Goal: Register for event/course

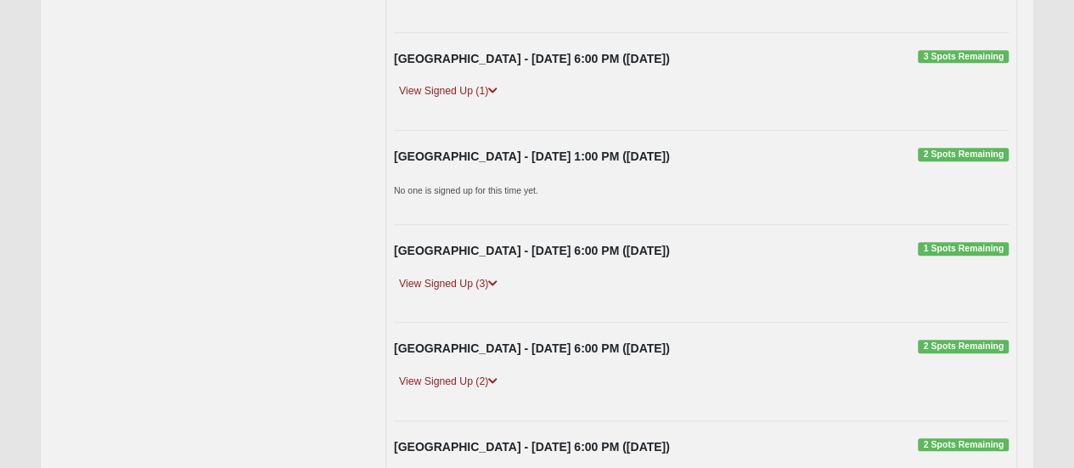
scroll to position [509, 0]
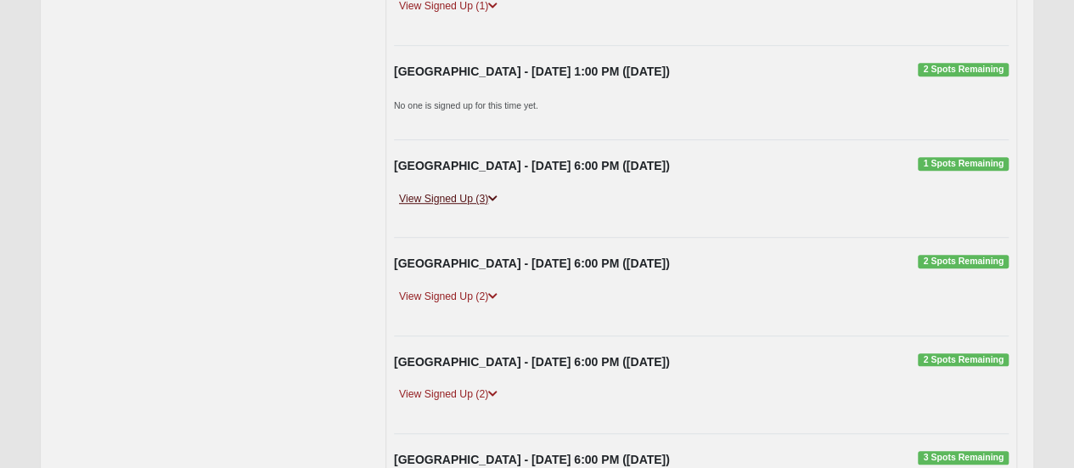
click at [474, 196] on link "View Signed Up (3)" at bounding box center [448, 199] width 109 height 18
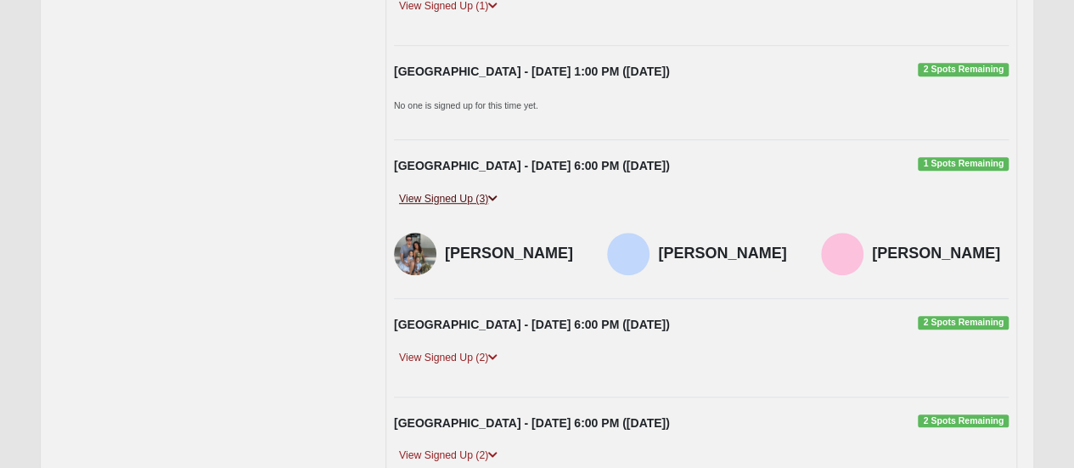
click at [477, 196] on link "View Signed Up (3)" at bounding box center [448, 199] width 109 height 18
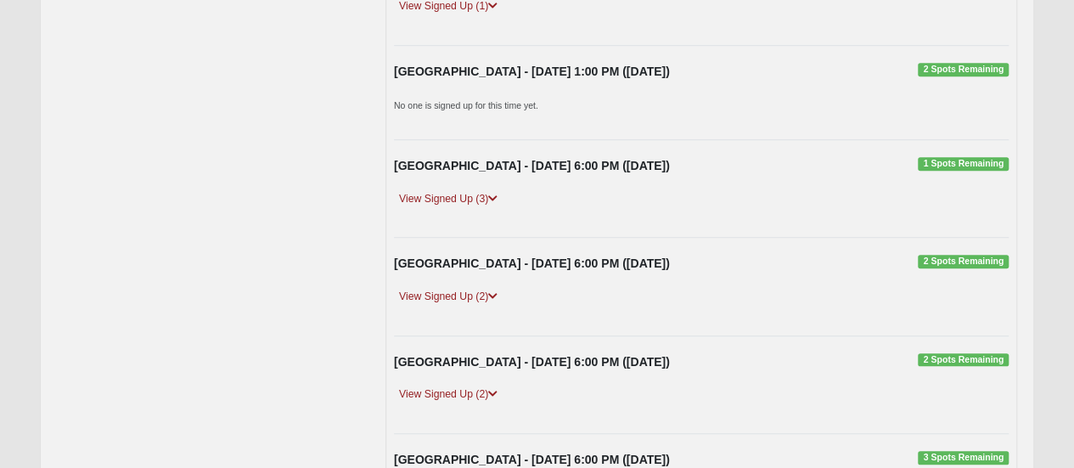
scroll to position [340, 0]
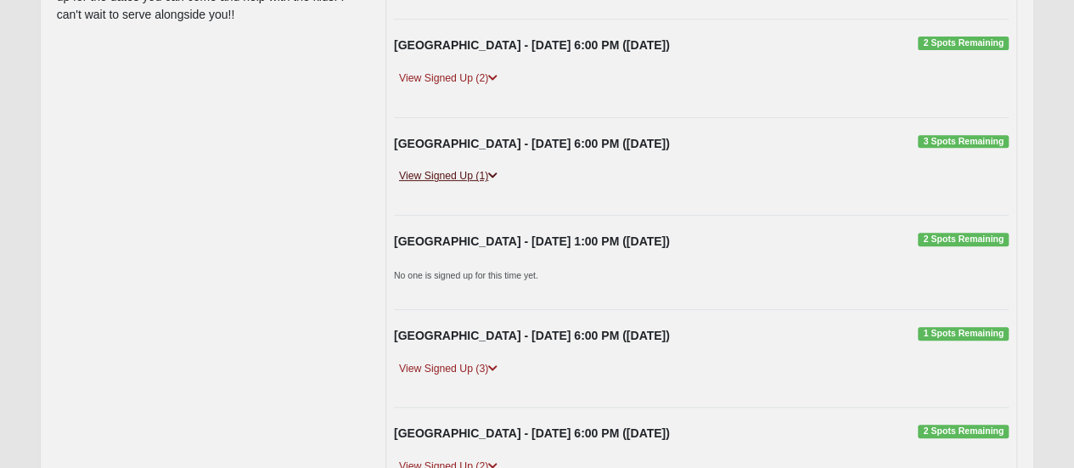
click at [480, 174] on link "View Signed Up (1)" at bounding box center [448, 176] width 109 height 18
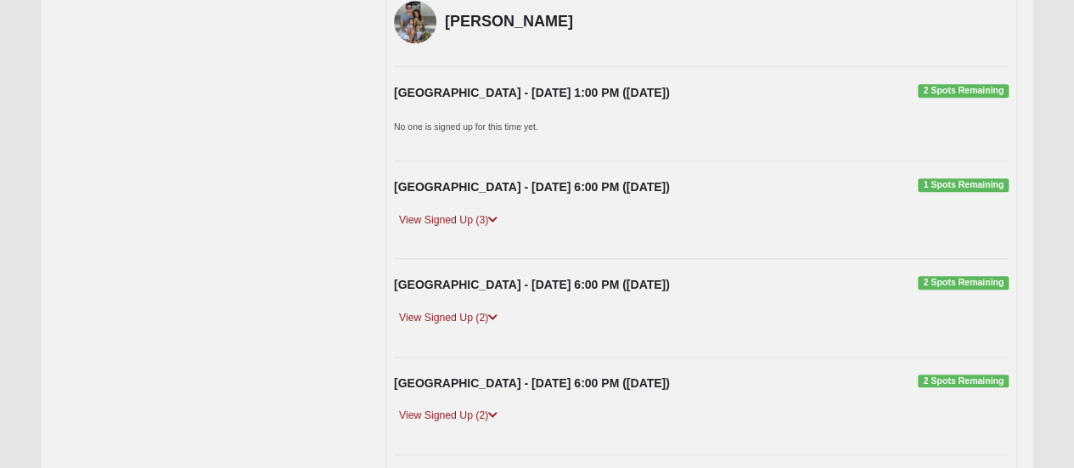
scroll to position [974, 0]
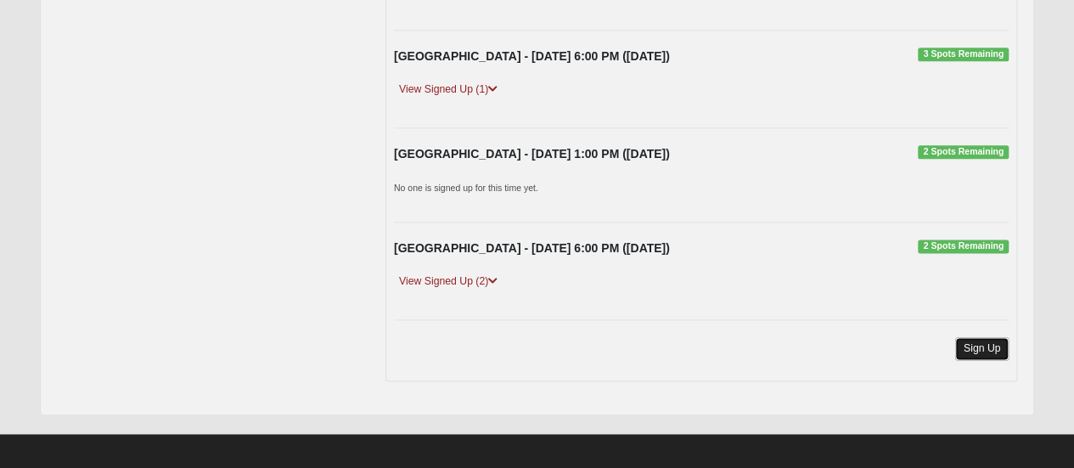
click at [966, 340] on link "Sign Up" at bounding box center [982, 348] width 54 height 23
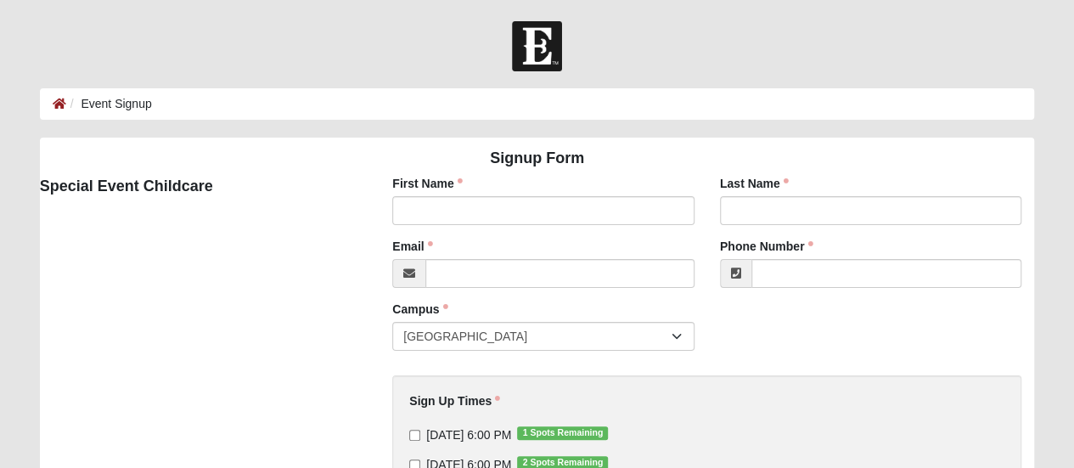
scroll to position [170, 0]
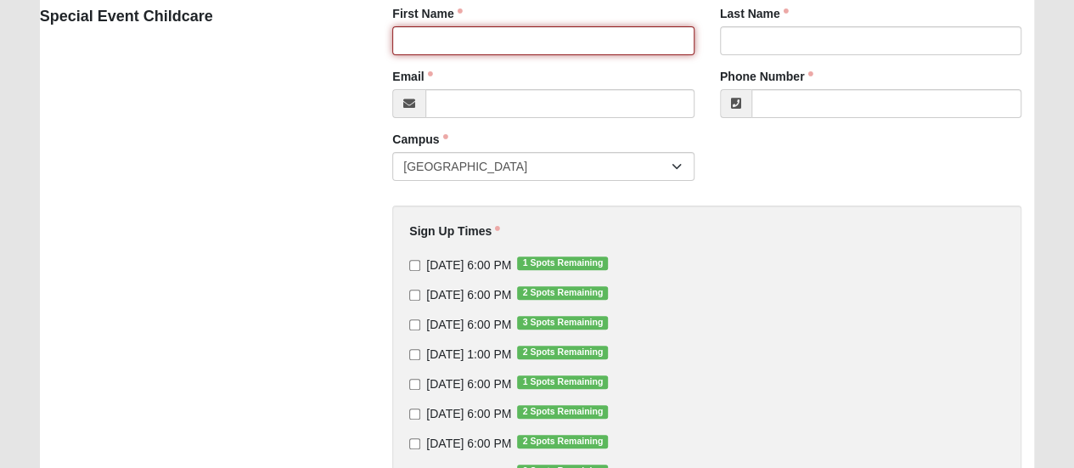
click at [490, 43] on input "First Name" at bounding box center [543, 40] width 302 height 29
type input "Brianna"
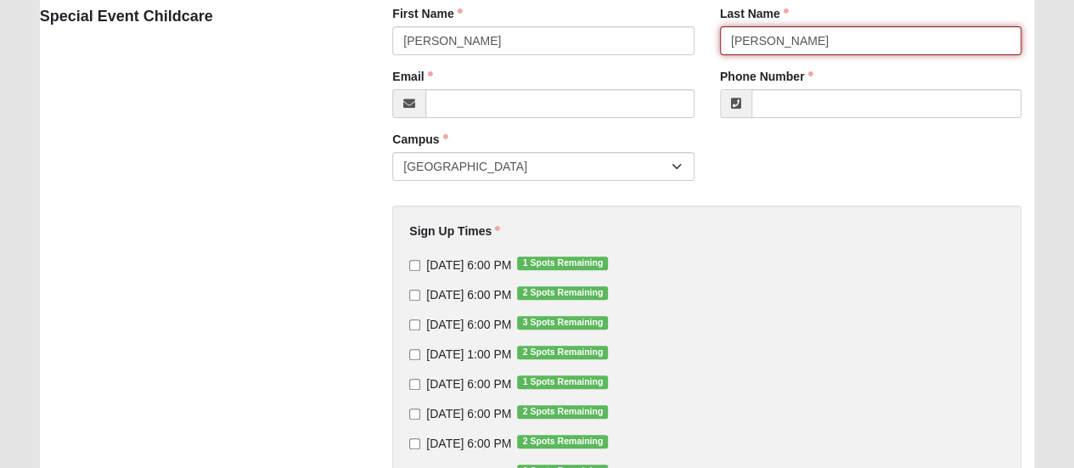
type input "Hicks"
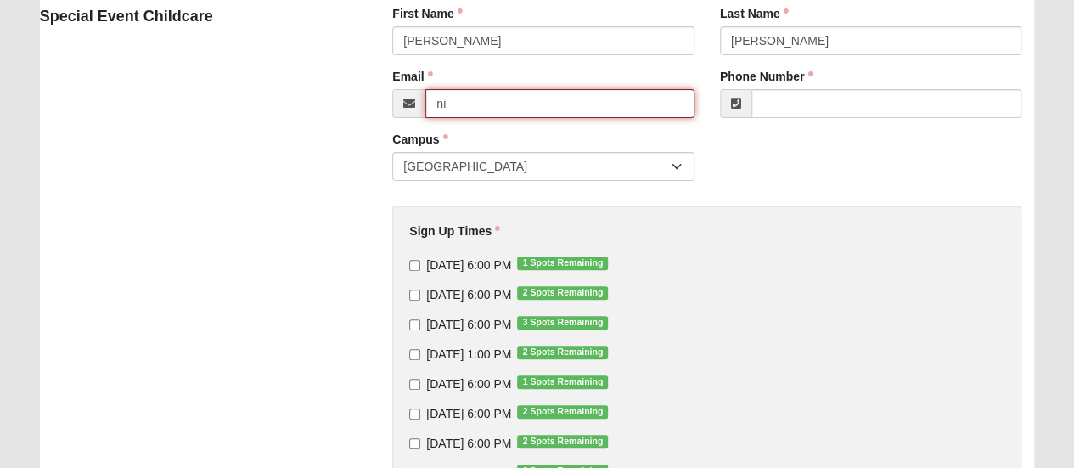
type input "n"
type input "bcnhicks@gmail.com"
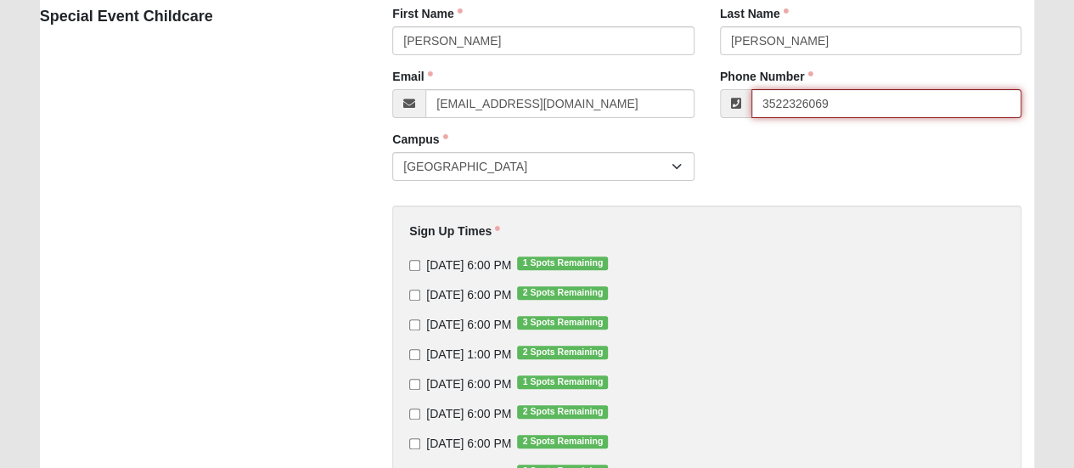
type input "(352) 232-6069"
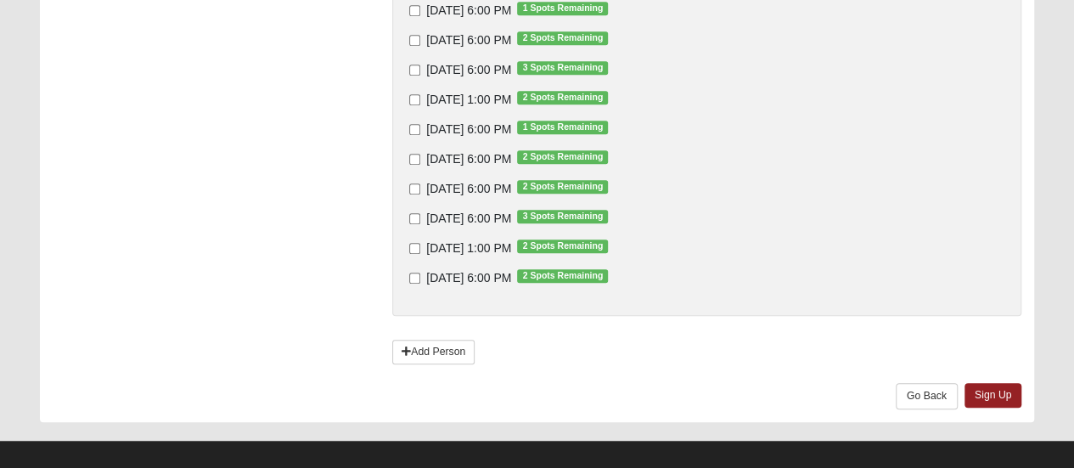
scroll to position [340, 0]
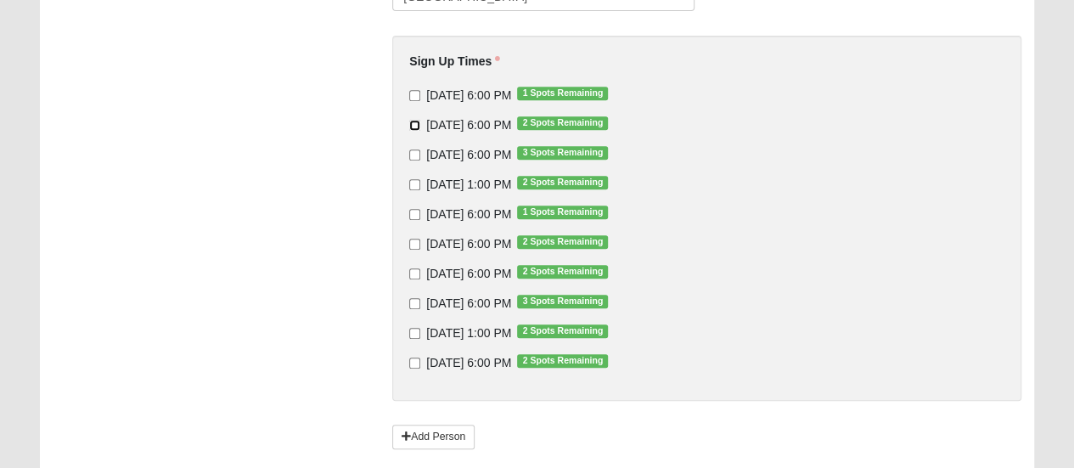
click at [414, 125] on input "10/20/2025 6:00 PM 2 Spots Remaining" at bounding box center [414, 125] width 11 height 11
checkbox input "true"
click at [415, 151] on input "10/27/2025 6:00 PM 3 Spots Remaining" at bounding box center [414, 154] width 11 height 11
checkbox input "true"
click at [416, 216] on input "11/3/2025 6:00 PM 1 Spots Remaining" at bounding box center [414, 214] width 11 height 11
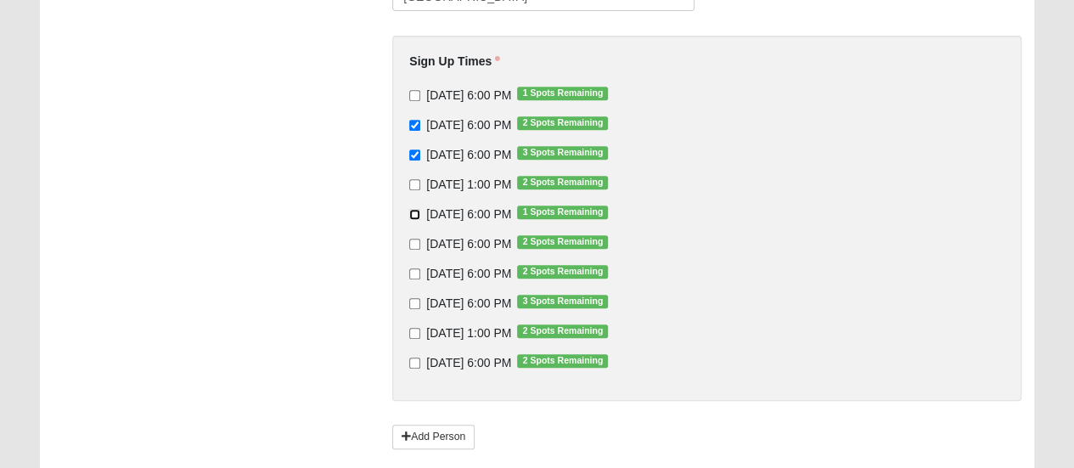
checkbox input "true"
click at [417, 273] on input "11/17/2025 6:00 PM 2 Spots Remaining" at bounding box center [414, 273] width 11 height 11
checkbox input "true"
click at [414, 306] on input "11/24/2025 6:00 PM 3 Spots Remaining" at bounding box center [414, 303] width 11 height 11
checkbox input "true"
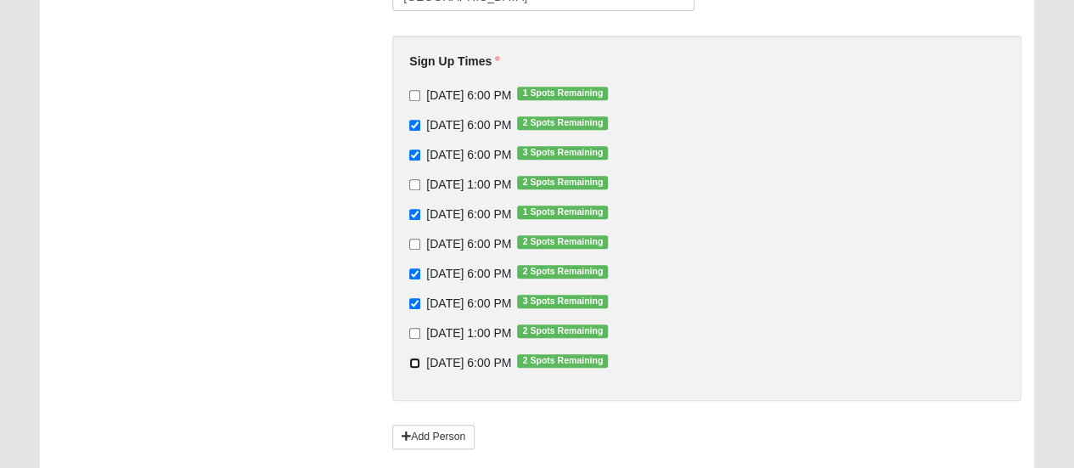
click at [416, 363] on input "12/8/2025 6:00 PM 2 Spots Remaining" at bounding box center [414, 362] width 11 height 11
checkbox input "true"
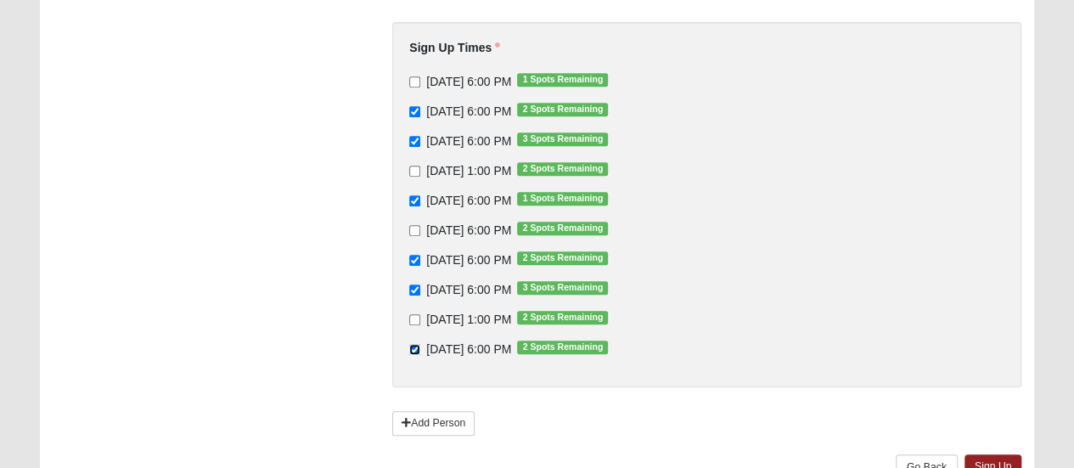
scroll to position [438, 0]
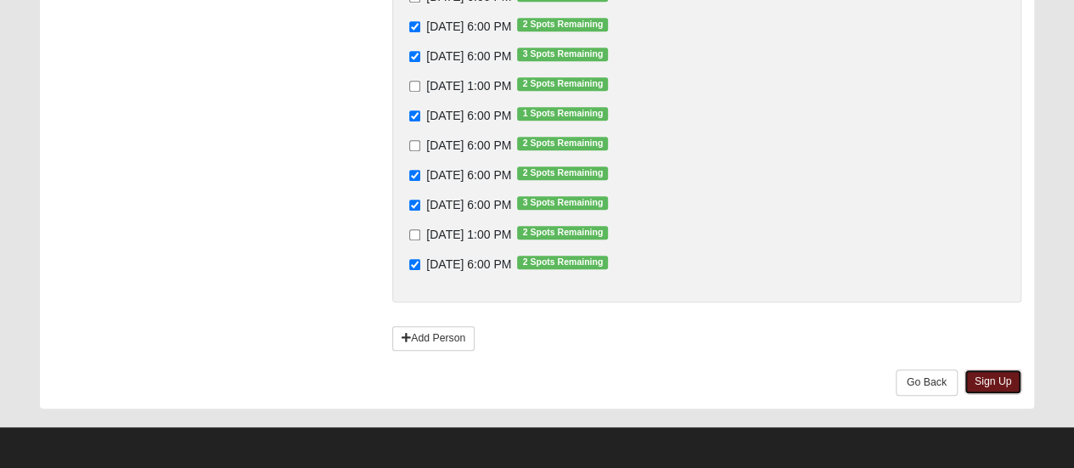
click at [994, 371] on link "Sign Up" at bounding box center [993, 381] width 58 height 25
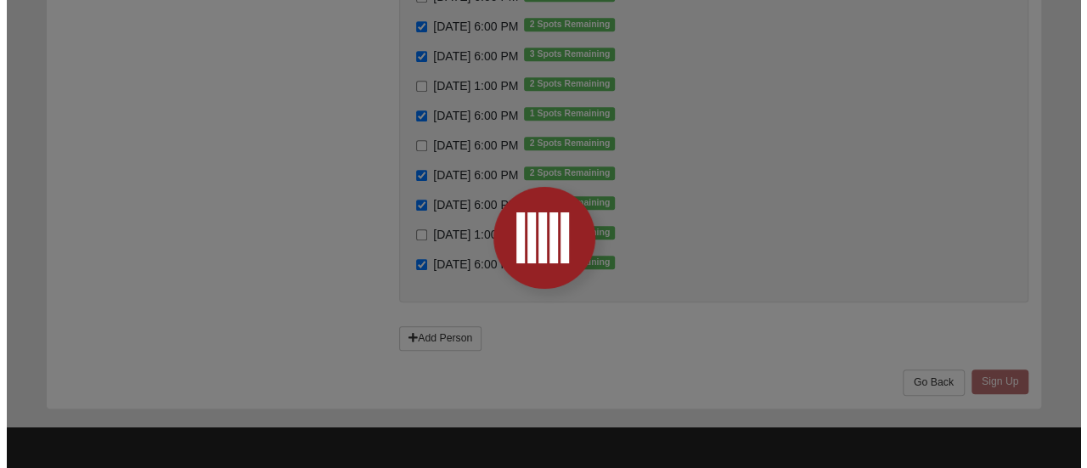
scroll to position [0, 0]
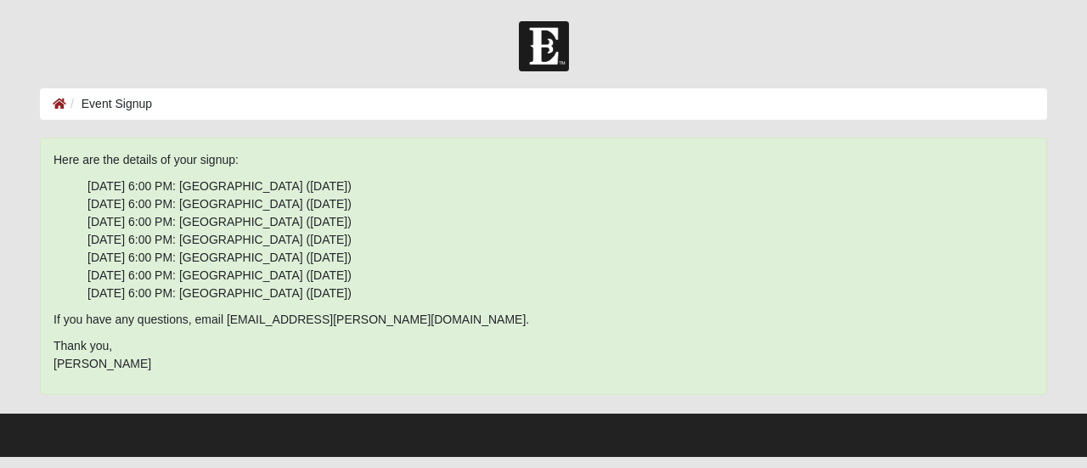
click at [115, 110] on li "Event Signup" at bounding box center [109, 104] width 86 height 18
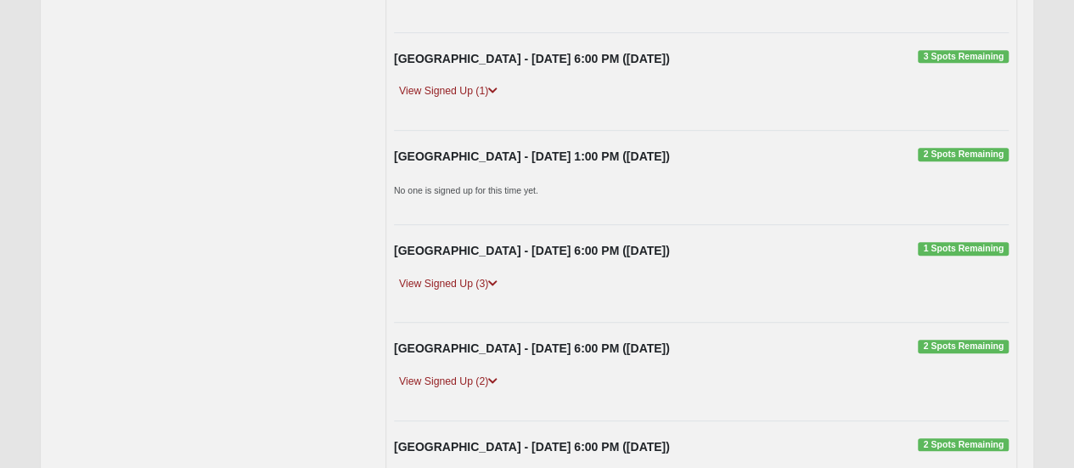
scroll to position [594, 0]
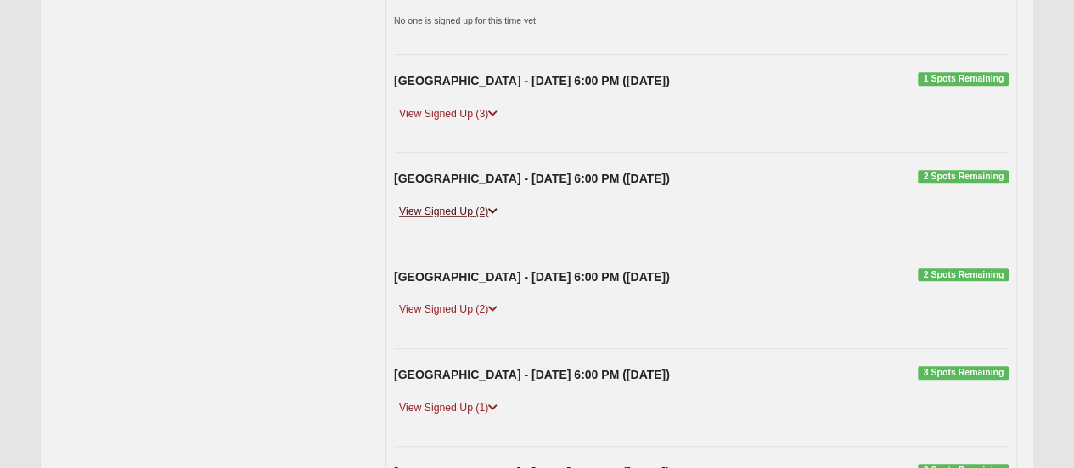
click at [458, 206] on link "View Signed Up (2)" at bounding box center [448, 212] width 109 height 18
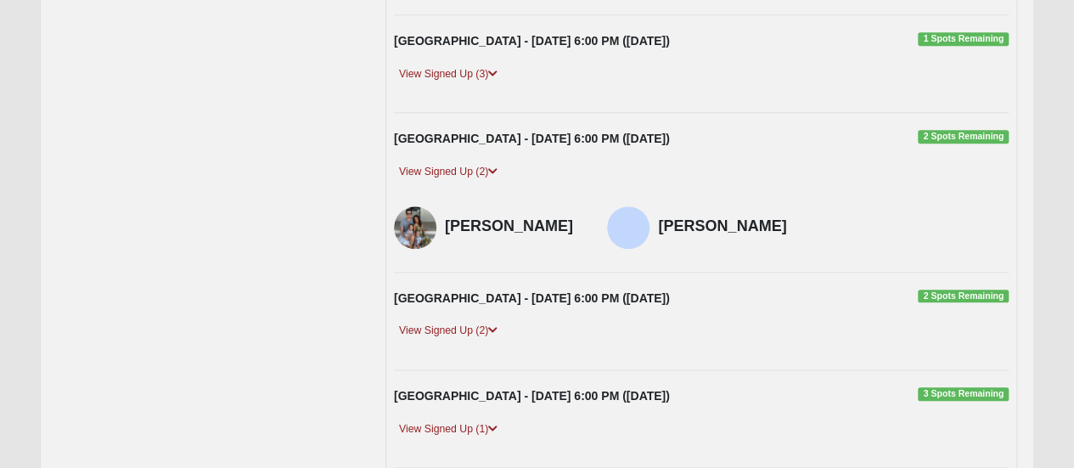
scroll to position [804, 0]
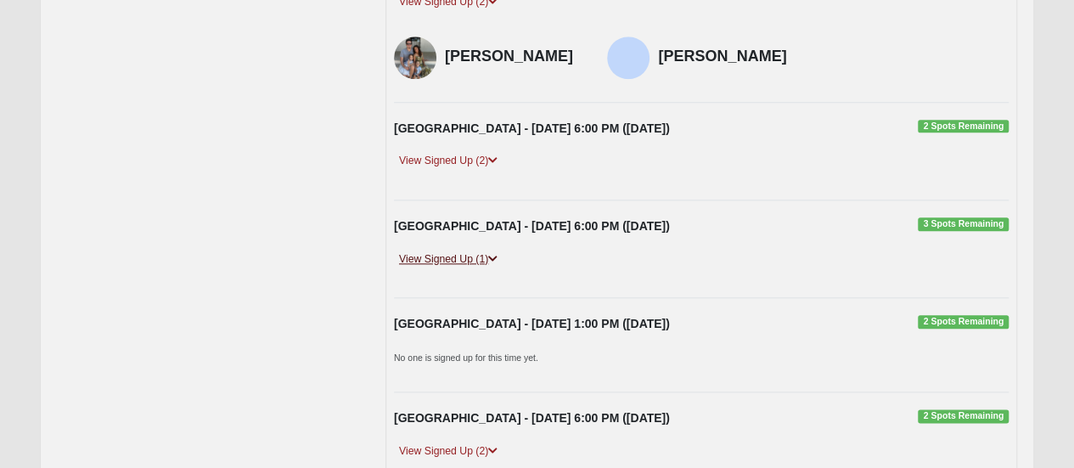
click at [475, 250] on link "View Signed Up (1)" at bounding box center [448, 259] width 109 height 18
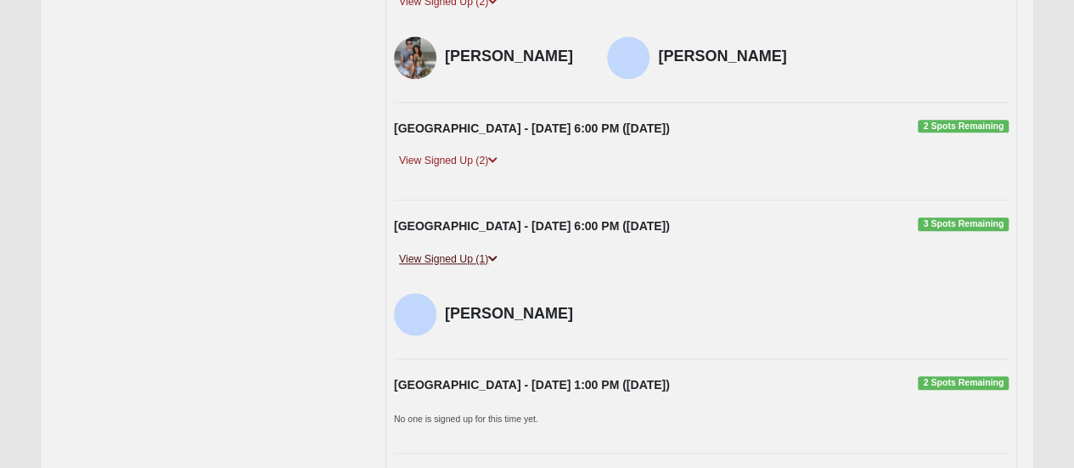
click at [486, 254] on link "View Signed Up (1)" at bounding box center [448, 259] width 109 height 18
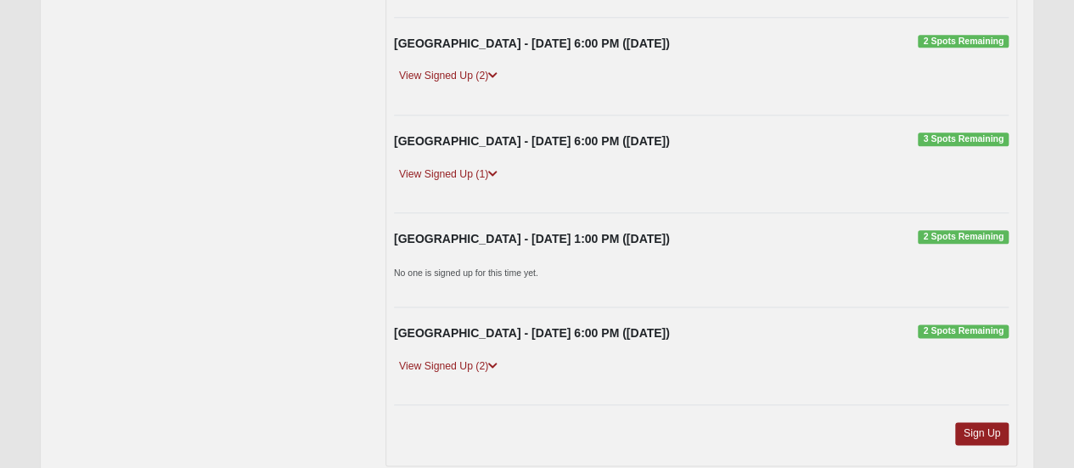
scroll to position [974, 0]
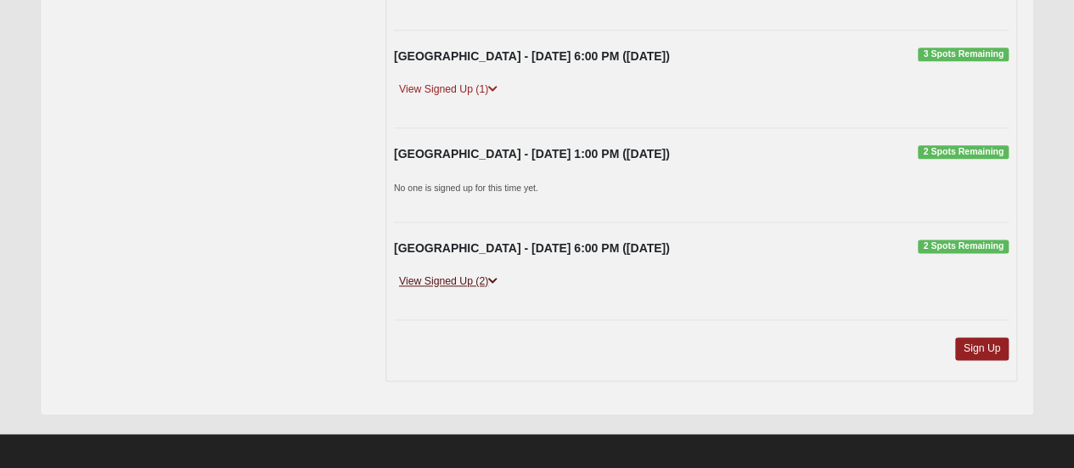
click at [475, 276] on link "View Signed Up (2)" at bounding box center [448, 282] width 109 height 18
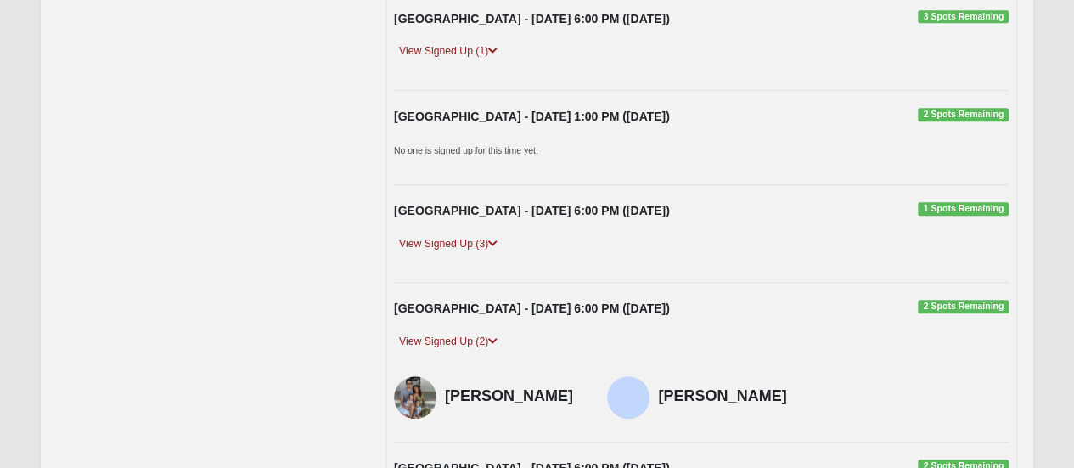
scroll to position [0, 0]
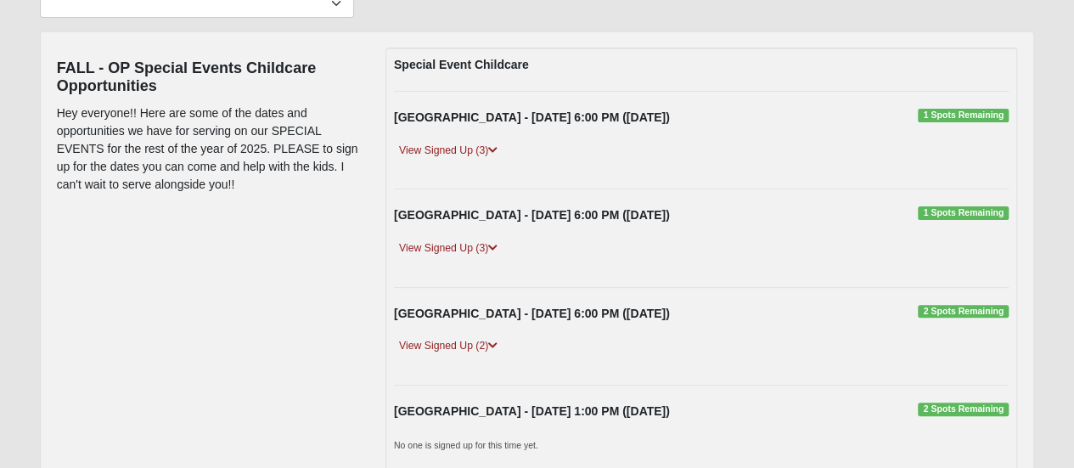
scroll to position [424, 0]
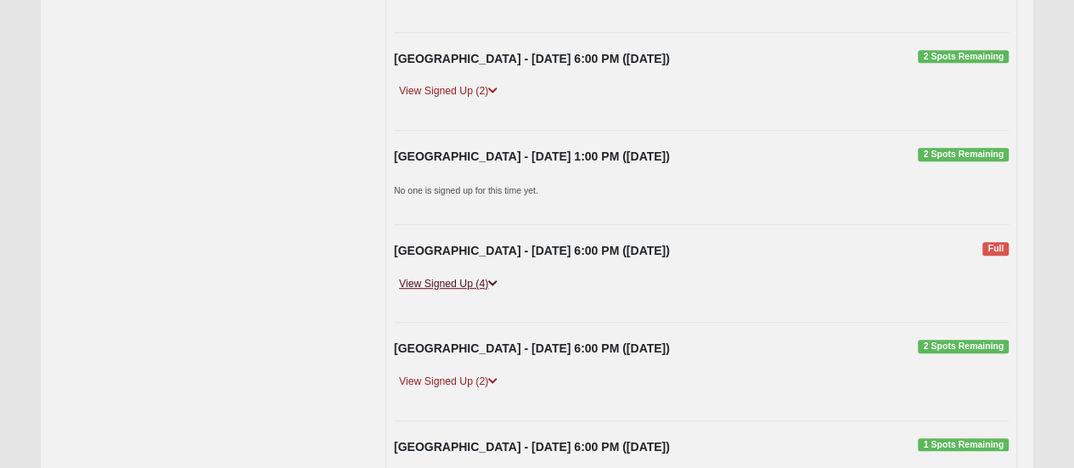
click at [480, 281] on link "View Signed Up (4)" at bounding box center [448, 284] width 109 height 18
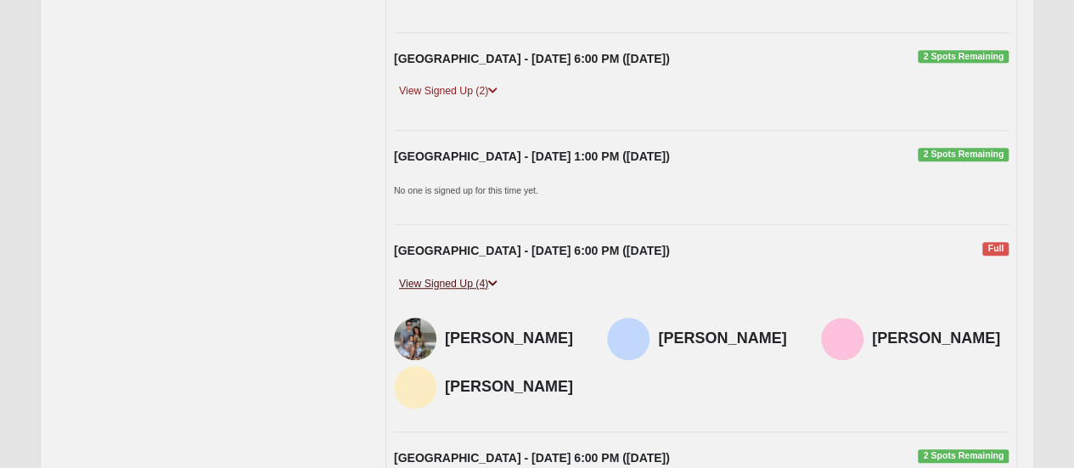
click at [486, 282] on link "View Signed Up (4)" at bounding box center [448, 284] width 109 height 18
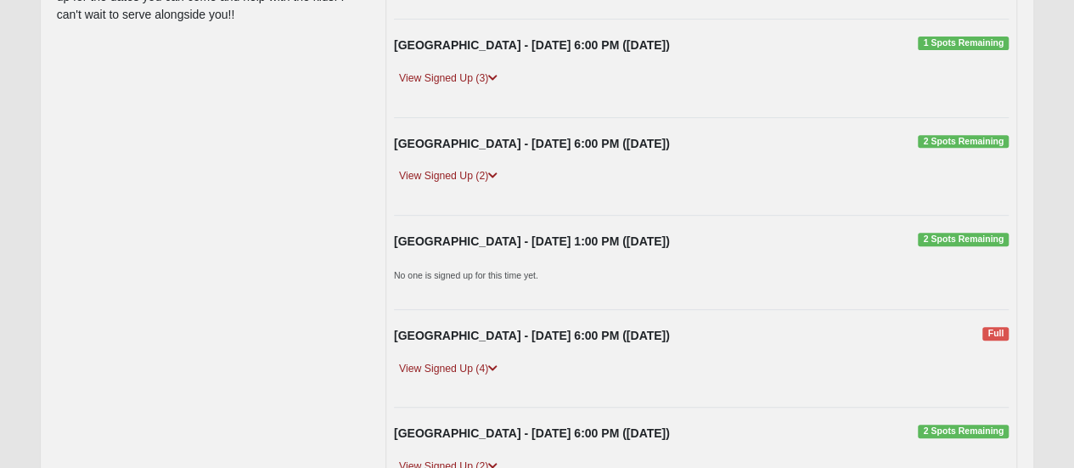
scroll to position [170, 0]
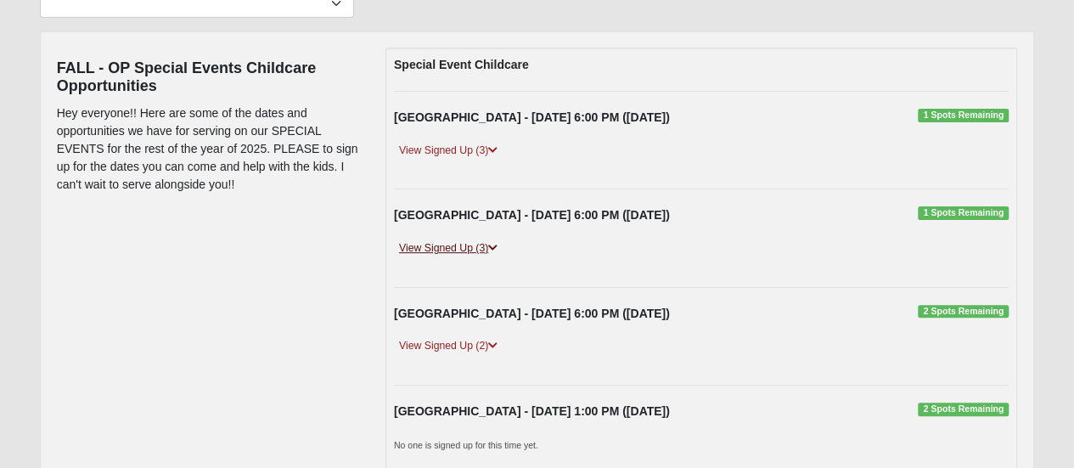
click at [469, 249] on link "View Signed Up (3)" at bounding box center [448, 248] width 109 height 18
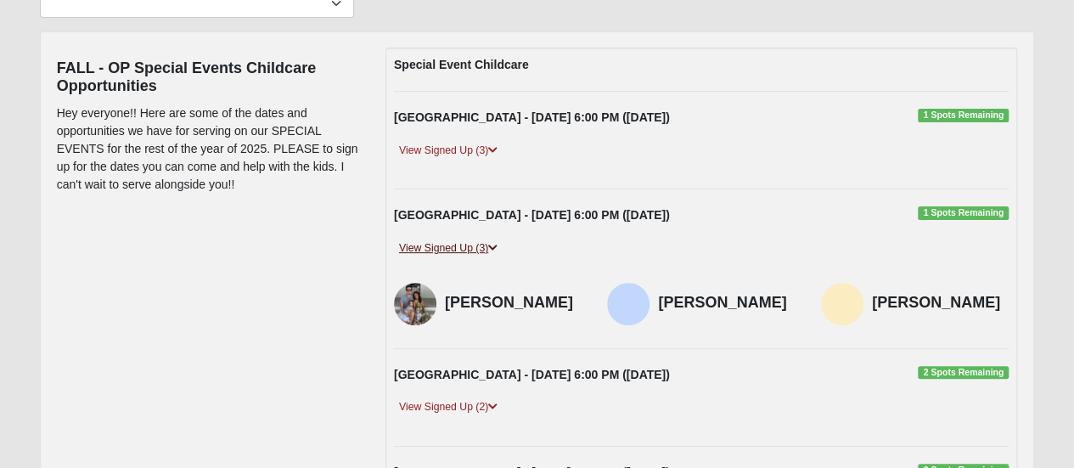
click at [469, 249] on link "View Signed Up (3)" at bounding box center [448, 248] width 109 height 18
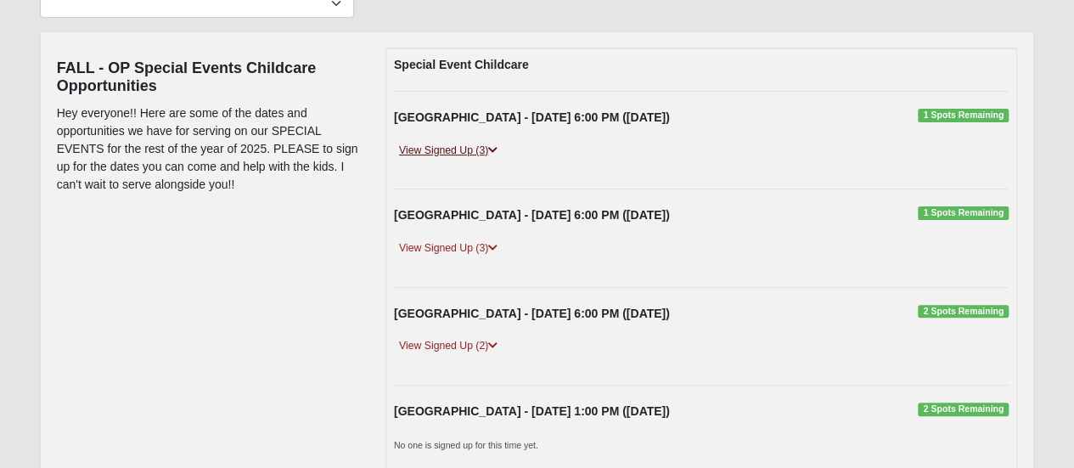
click at [444, 147] on link "View Signed Up (3)" at bounding box center [448, 151] width 109 height 18
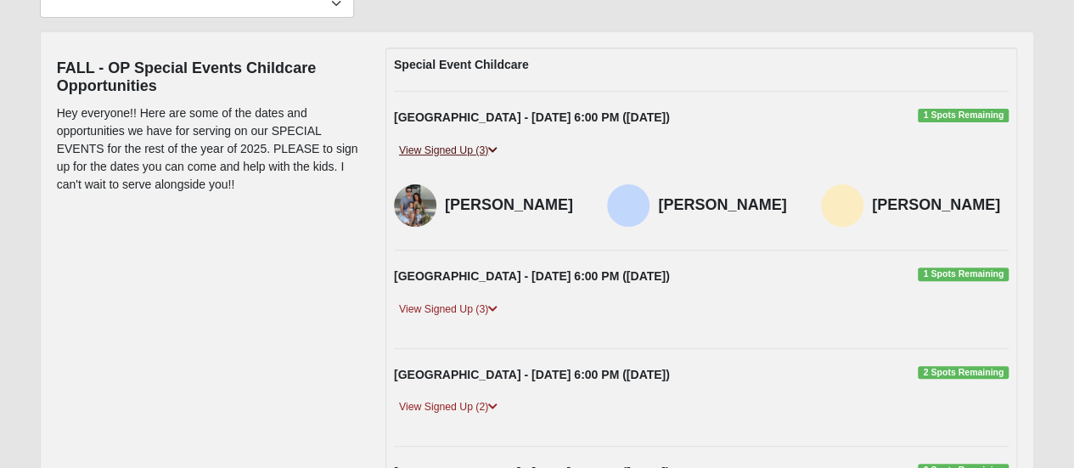
click at [448, 147] on link "View Signed Up (3)" at bounding box center [448, 151] width 109 height 18
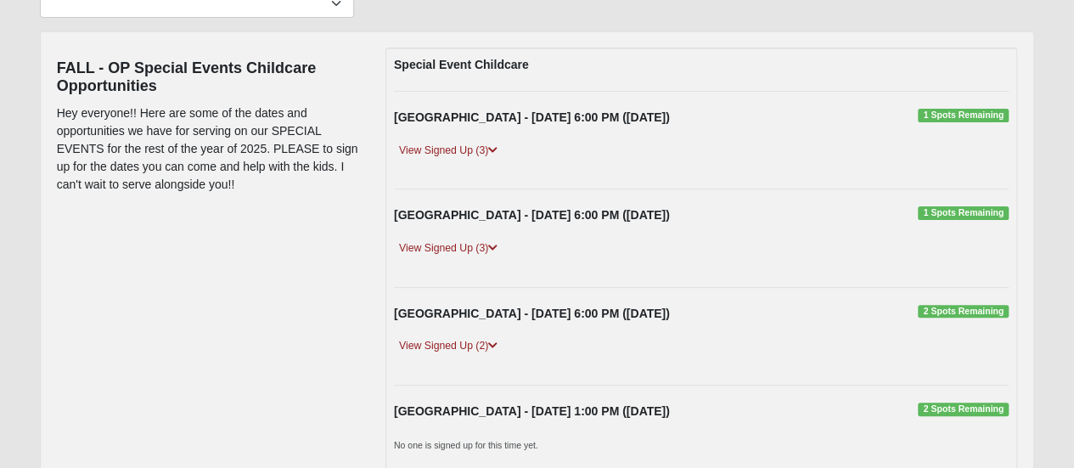
scroll to position [340, 0]
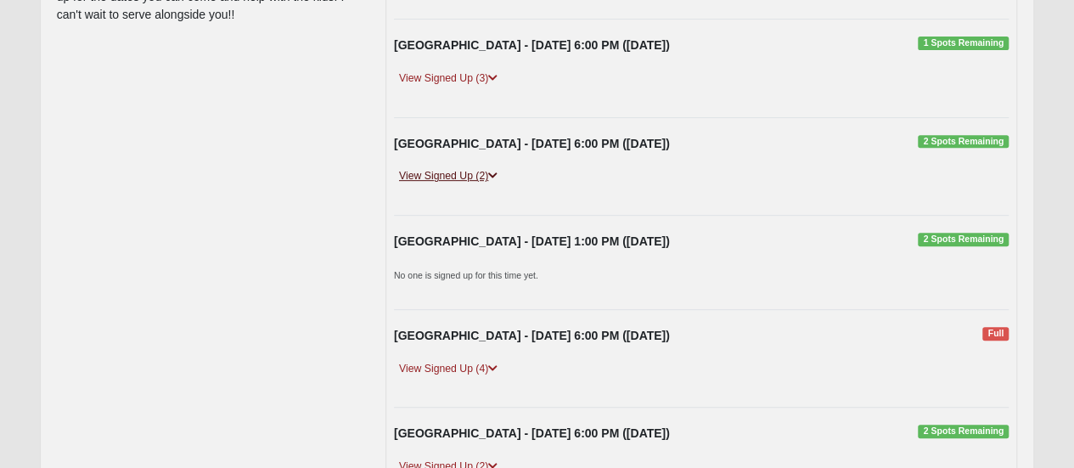
click at [460, 177] on link "View Signed Up (2)" at bounding box center [448, 176] width 109 height 18
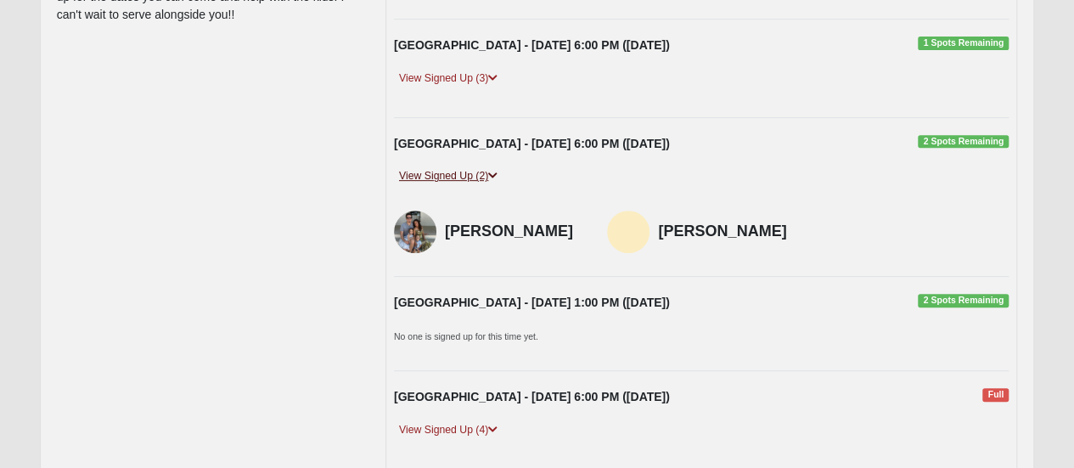
click at [460, 177] on link "View Signed Up (2)" at bounding box center [448, 176] width 109 height 18
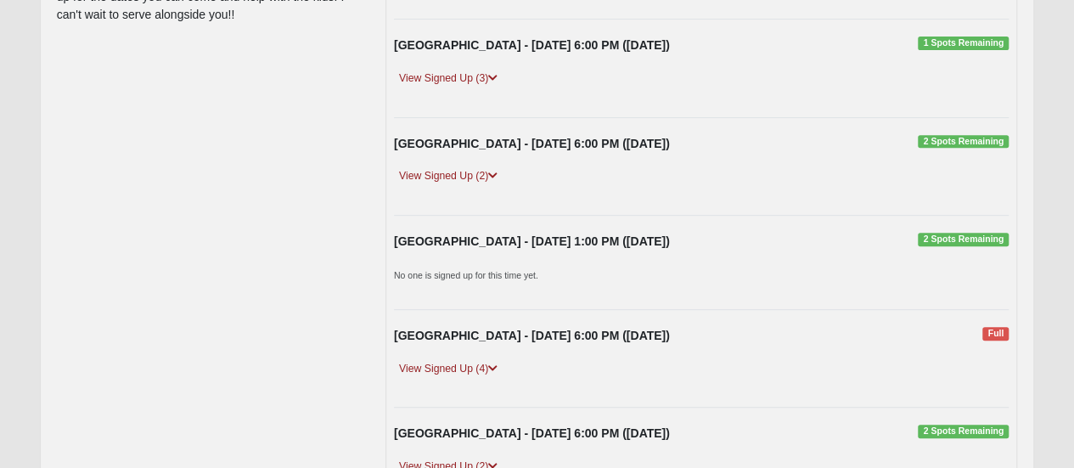
scroll to position [424, 0]
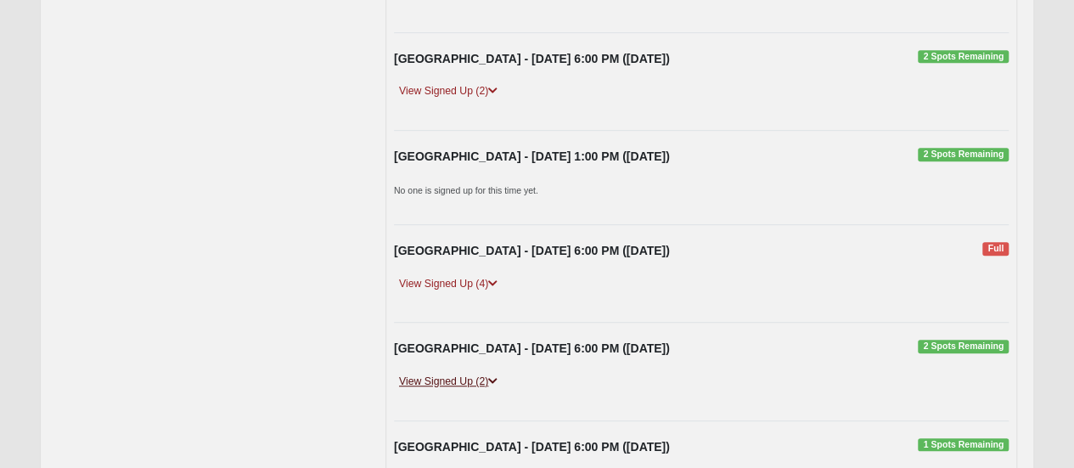
click at [470, 373] on link "View Signed Up (2)" at bounding box center [448, 382] width 109 height 18
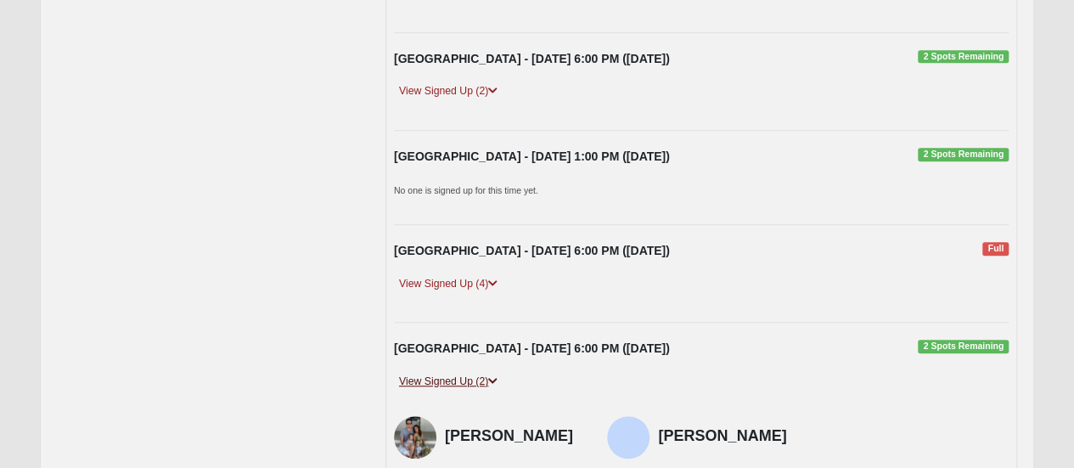
click at [470, 373] on link "View Signed Up (2)" at bounding box center [448, 382] width 109 height 18
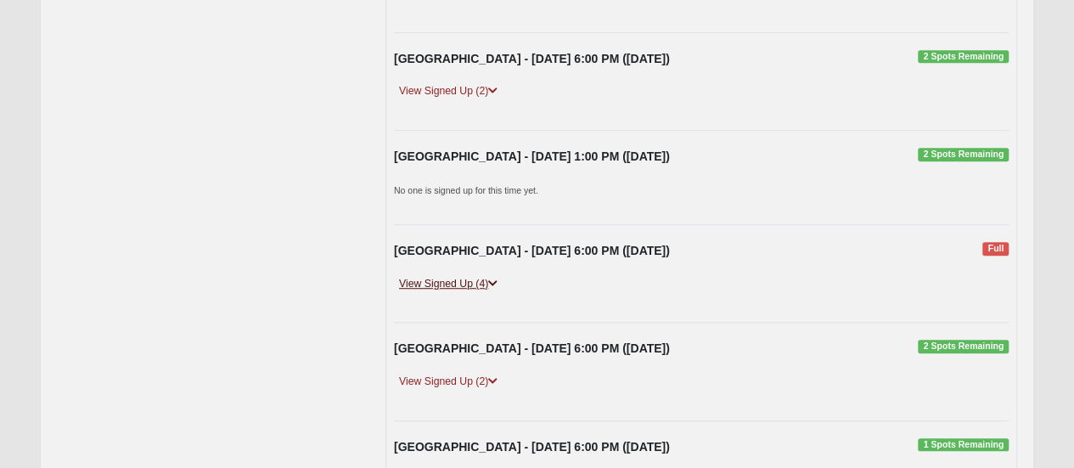
click at [467, 284] on link "View Signed Up (4)" at bounding box center [448, 284] width 109 height 18
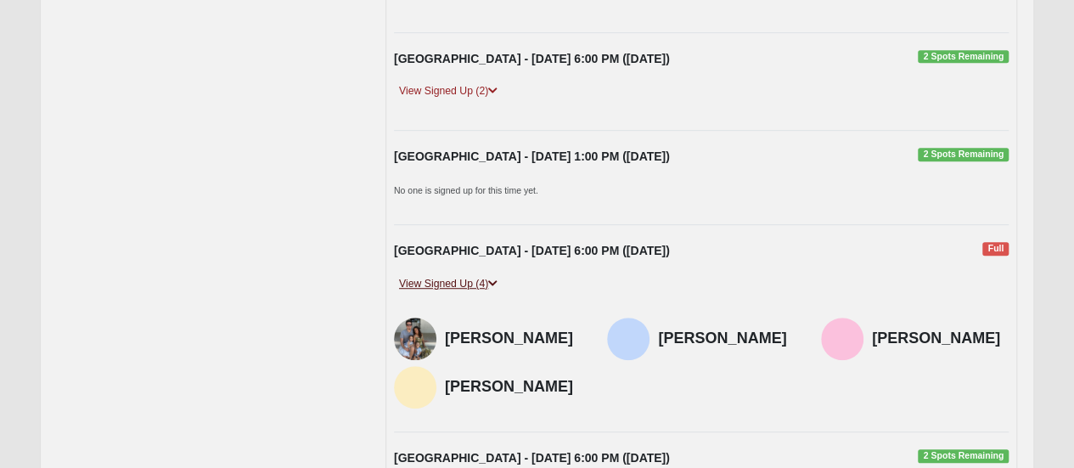
click at [467, 284] on link "View Signed Up (4)" at bounding box center [448, 284] width 109 height 18
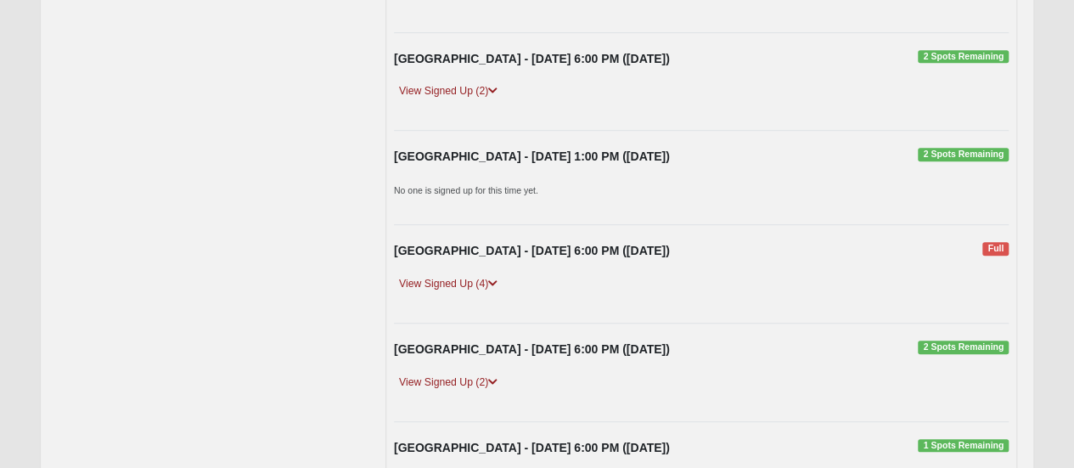
scroll to position [594, 0]
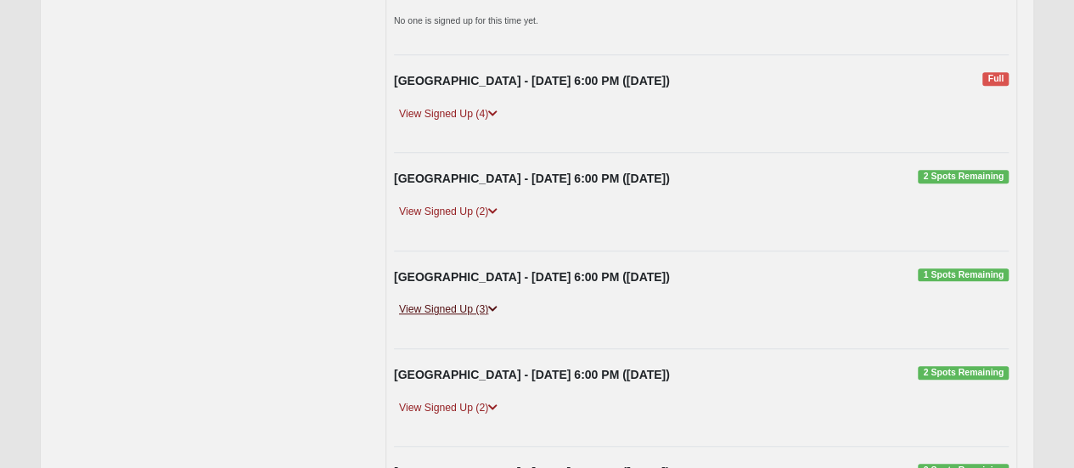
click at [489, 301] on link "View Signed Up (3)" at bounding box center [448, 310] width 109 height 18
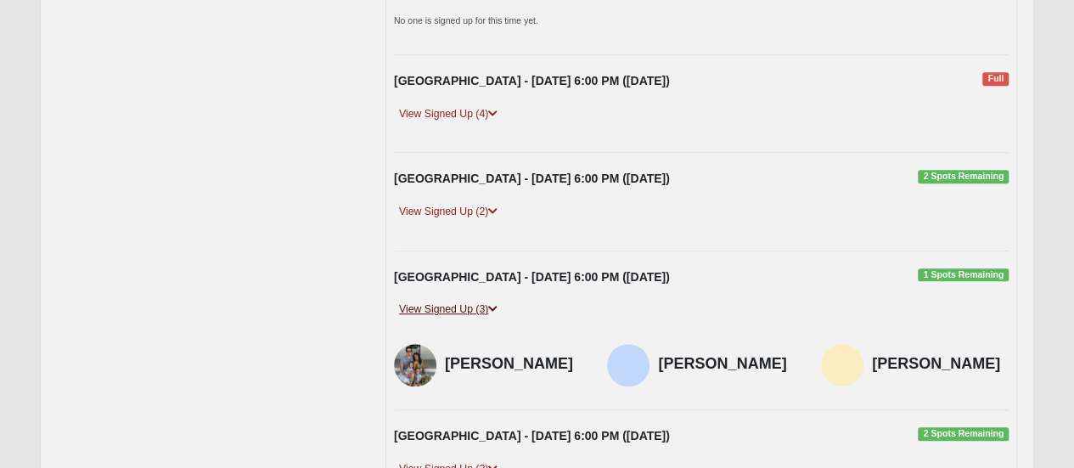
click at [489, 301] on link "View Signed Up (3)" at bounding box center [448, 310] width 109 height 18
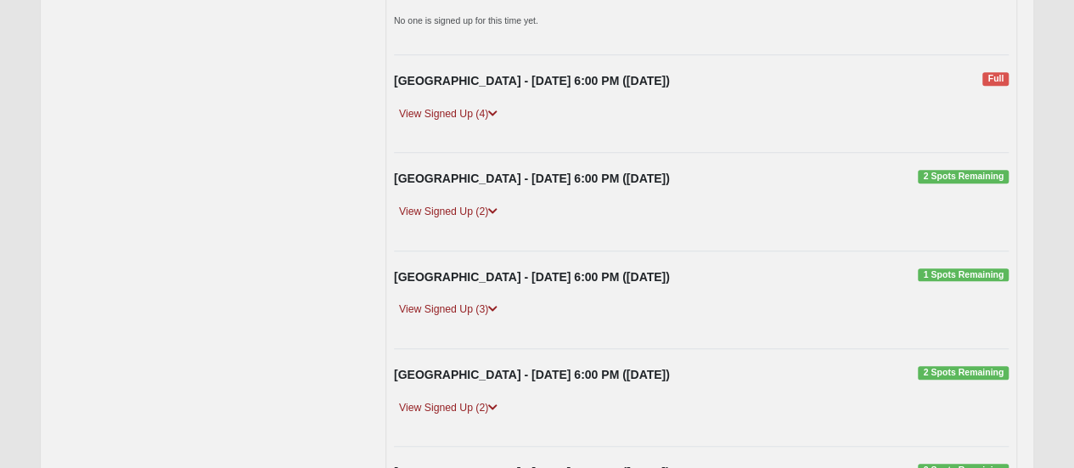
scroll to position [679, 0]
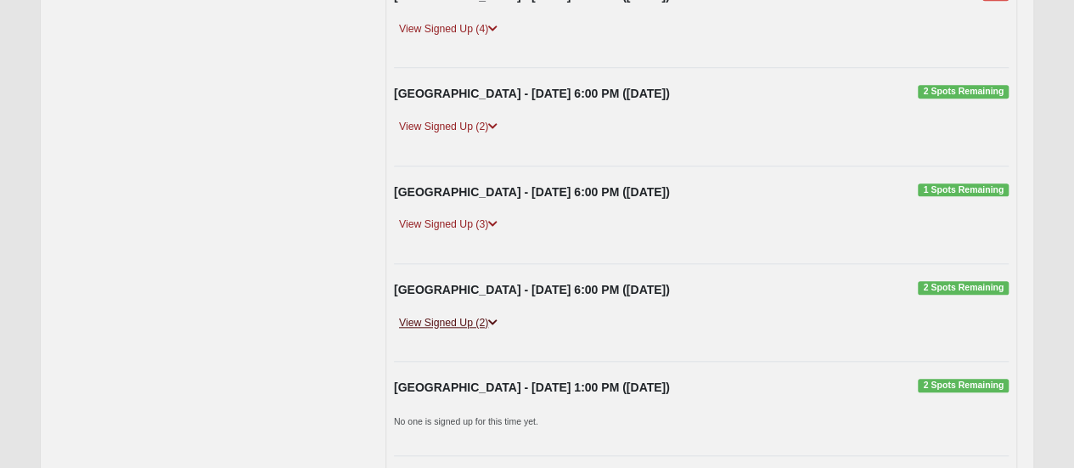
click at [477, 314] on link "View Signed Up (2)" at bounding box center [448, 323] width 109 height 18
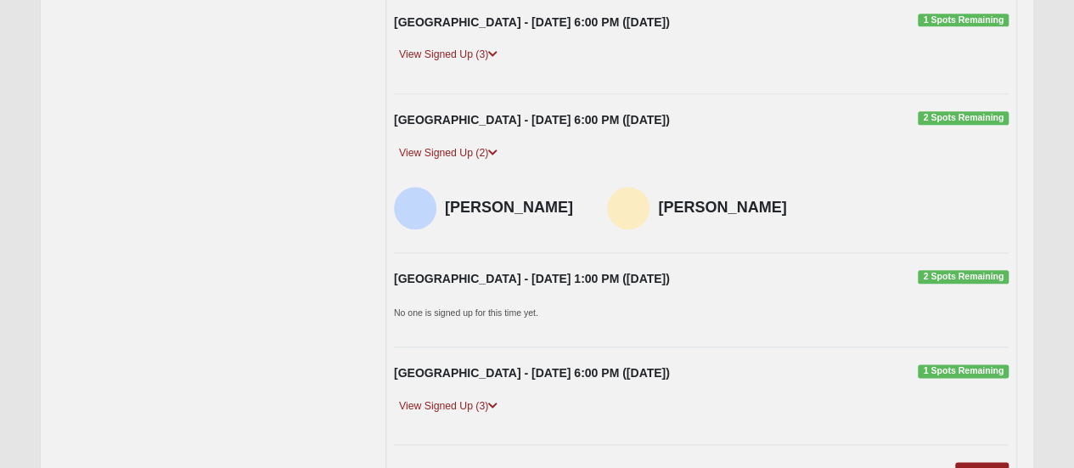
scroll to position [934, 0]
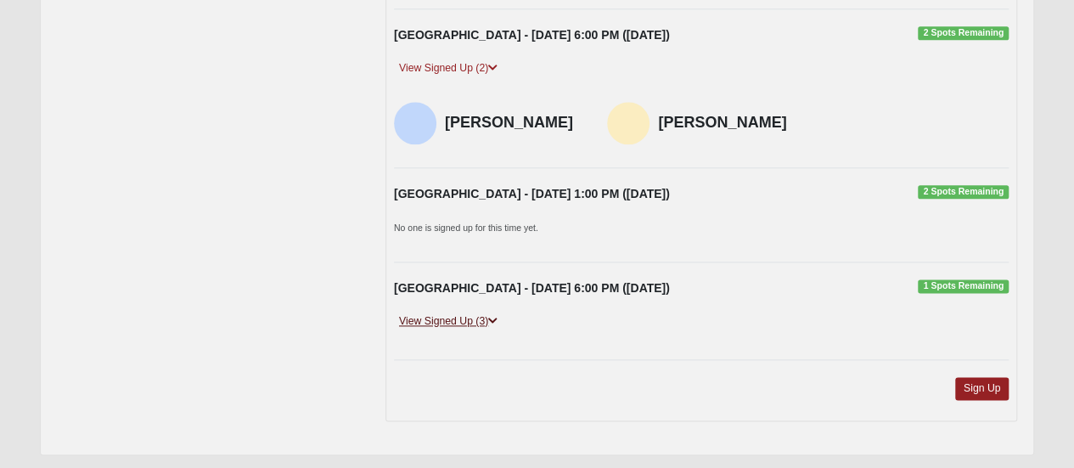
click at [484, 312] on link "View Signed Up (3)" at bounding box center [448, 321] width 109 height 18
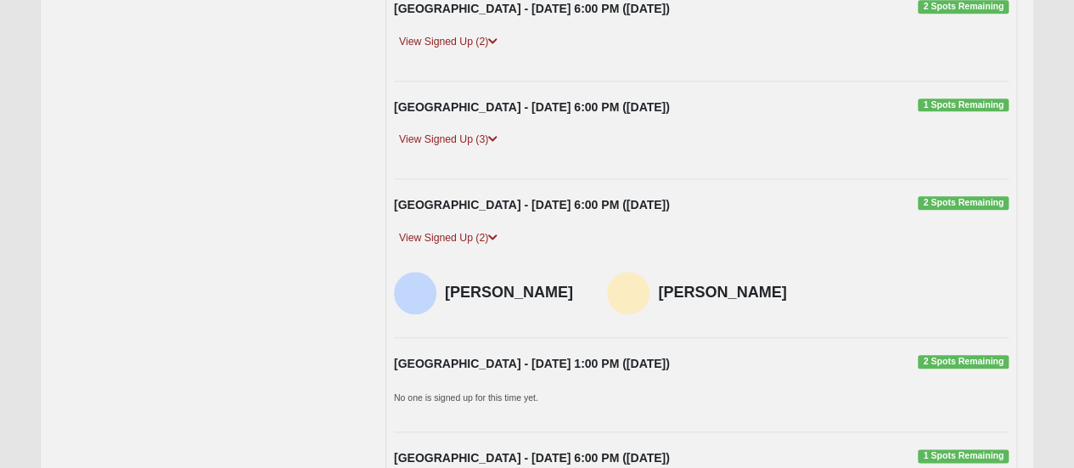
scroll to position [594, 0]
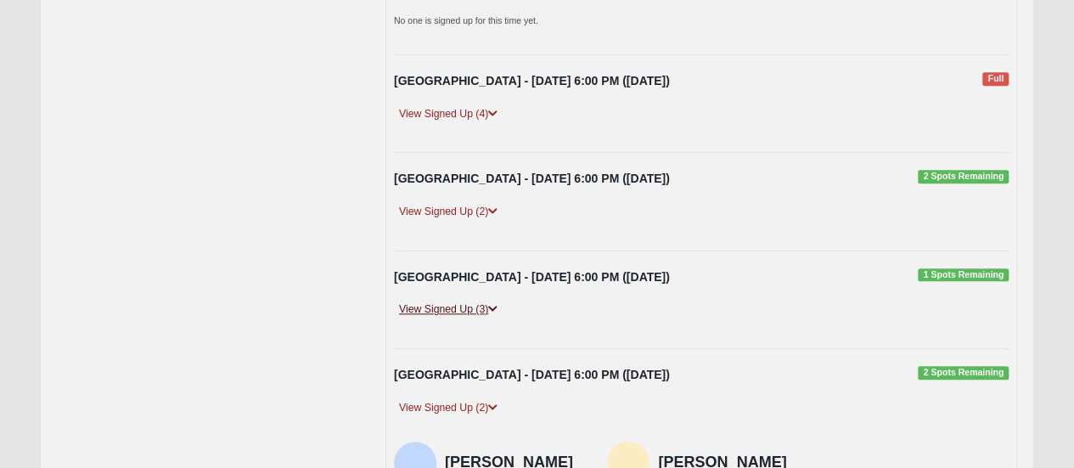
click at [497, 304] on icon at bounding box center [492, 309] width 9 height 10
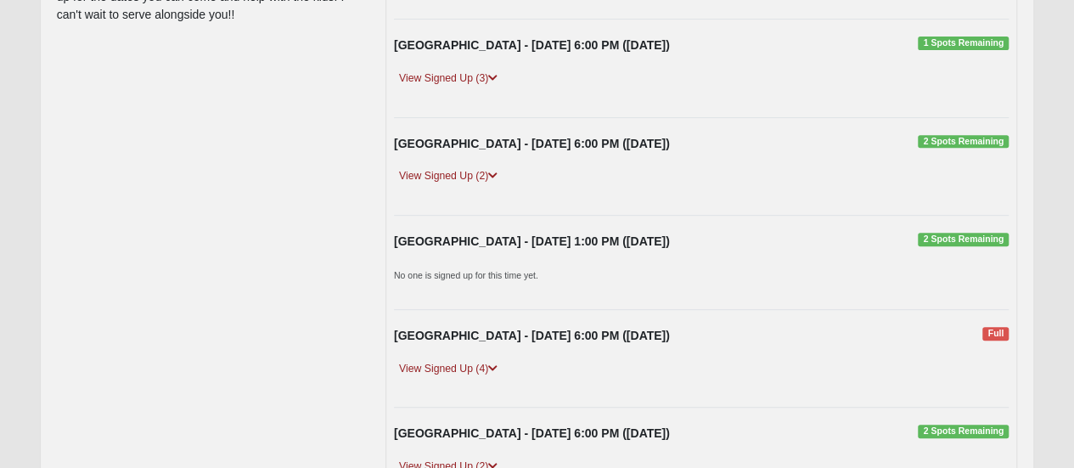
scroll to position [509, 0]
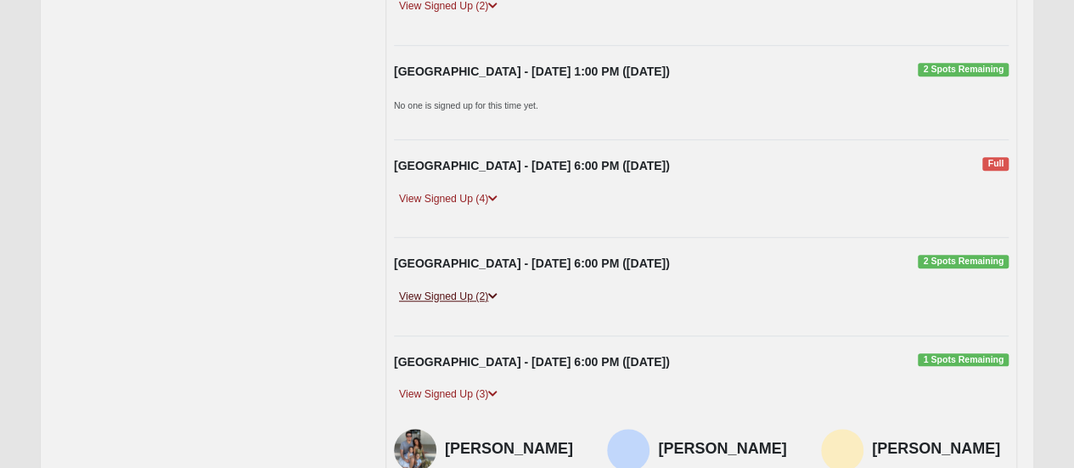
click at [472, 289] on link "View Signed Up (2)" at bounding box center [448, 297] width 109 height 18
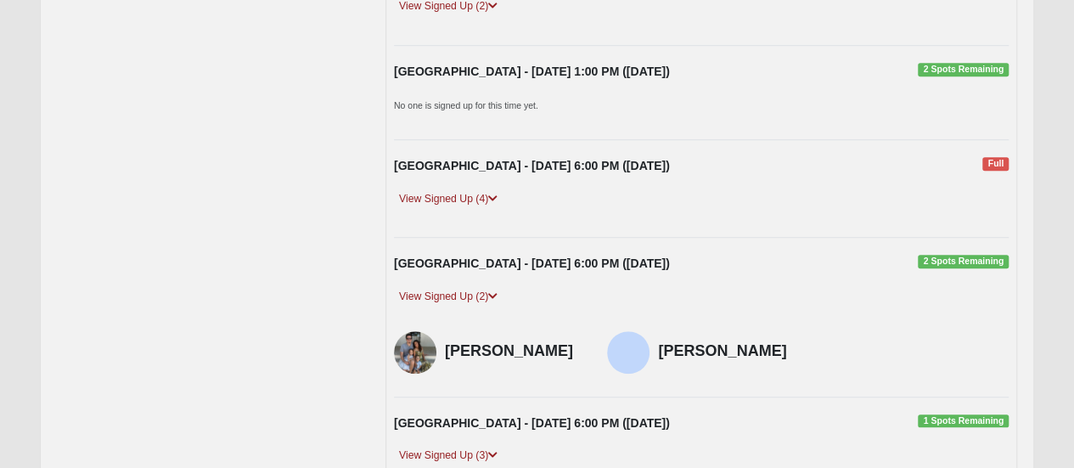
scroll to position [340, 0]
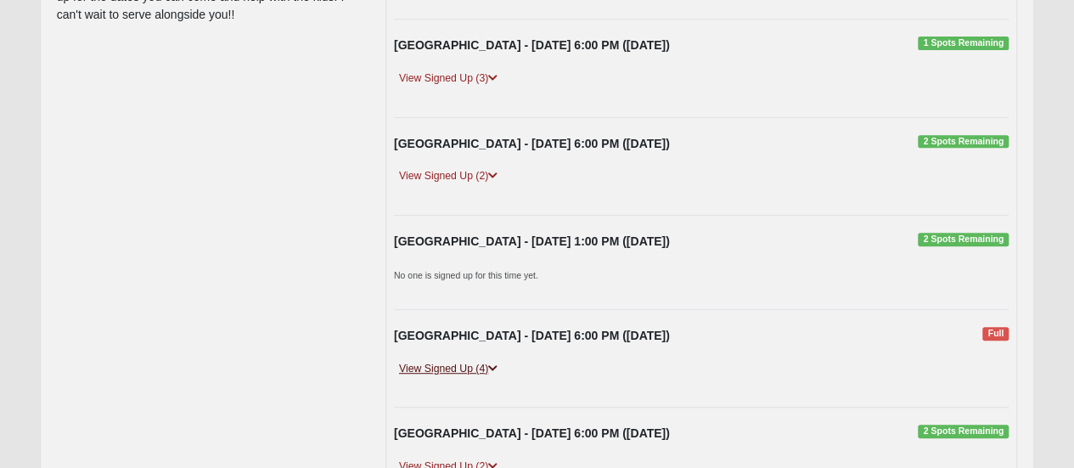
click at [480, 360] on link "View Signed Up (4)" at bounding box center [448, 369] width 109 height 18
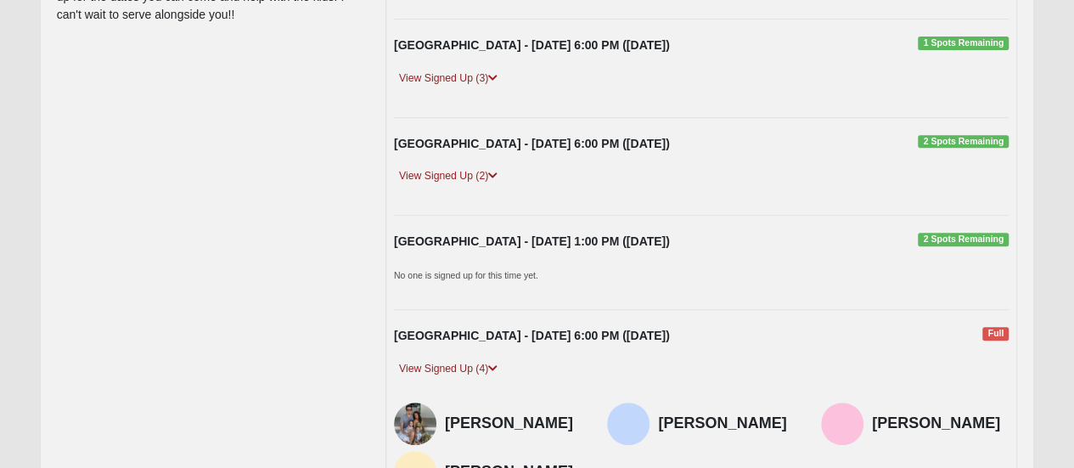
scroll to position [170, 0]
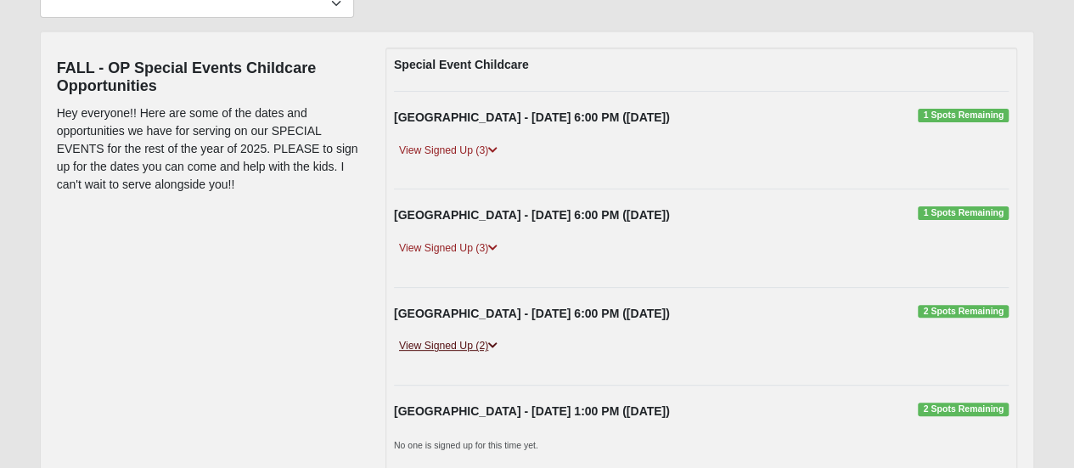
click at [488, 339] on link "View Signed Up (2)" at bounding box center [448, 346] width 109 height 18
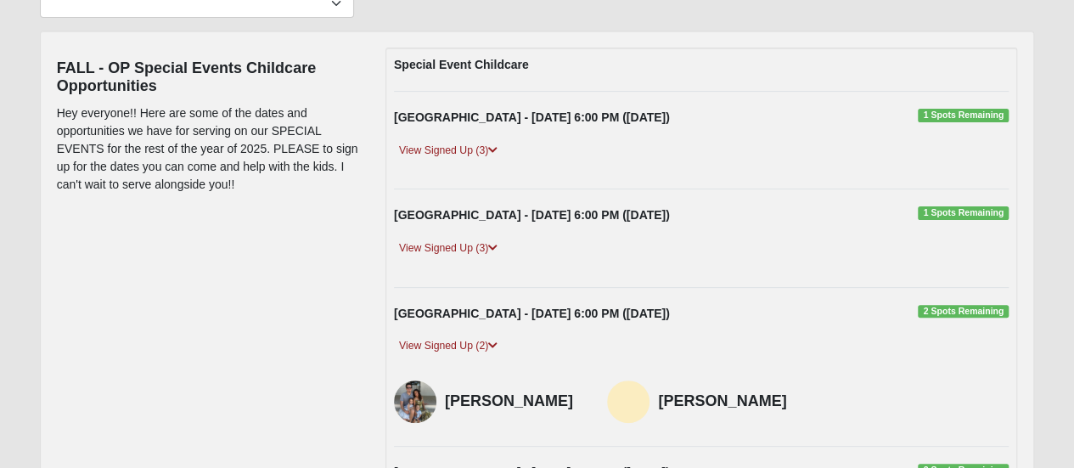
scroll to position [85, 0]
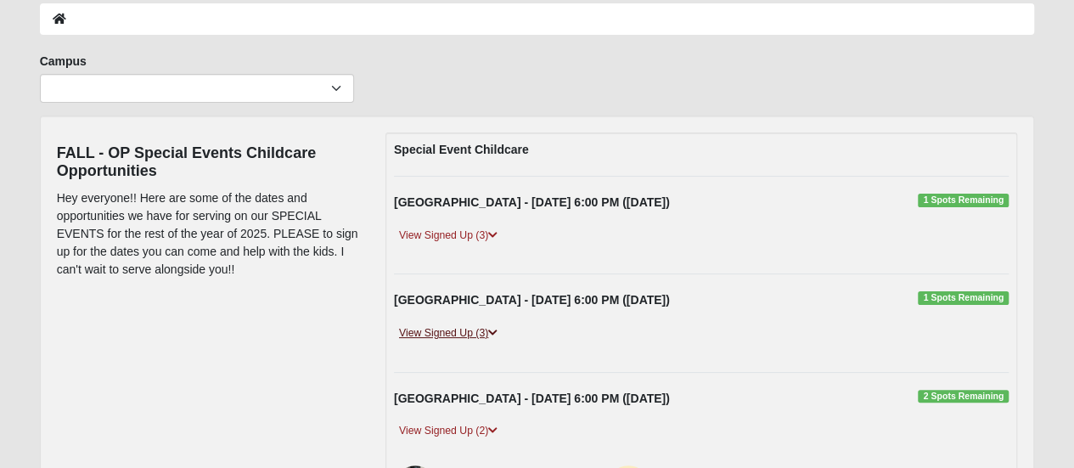
click at [478, 325] on link "View Signed Up (3)" at bounding box center [448, 333] width 109 height 18
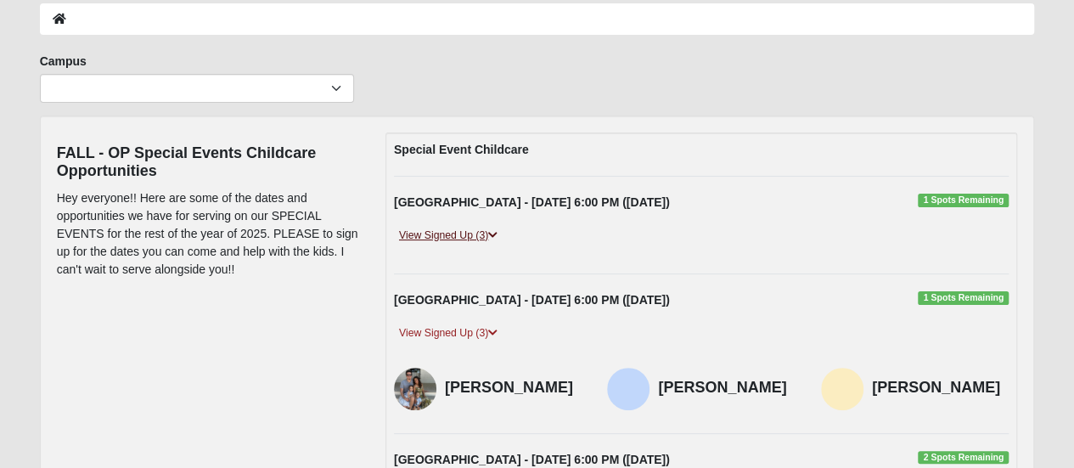
click at [455, 235] on link "View Signed Up (3)" at bounding box center [448, 236] width 109 height 18
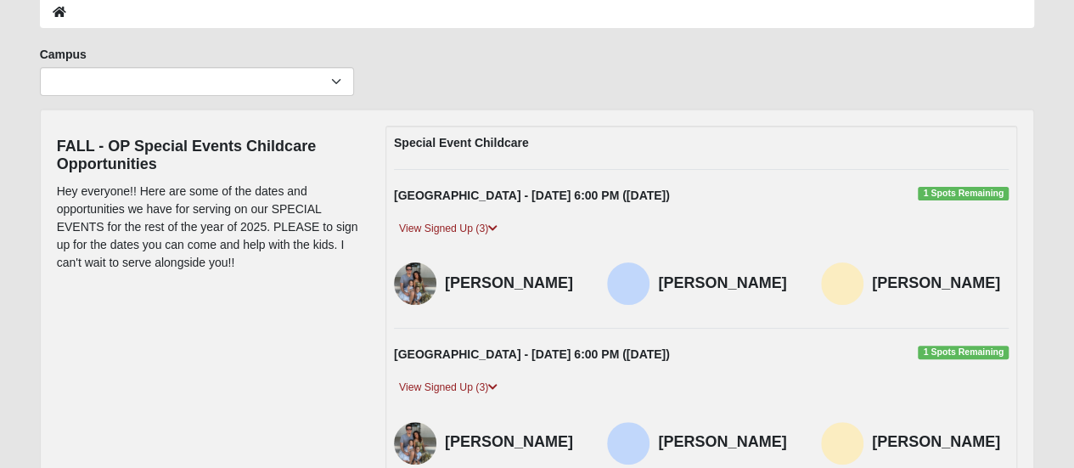
scroll to position [0, 0]
